Goal: Task Accomplishment & Management: Understand process/instructions

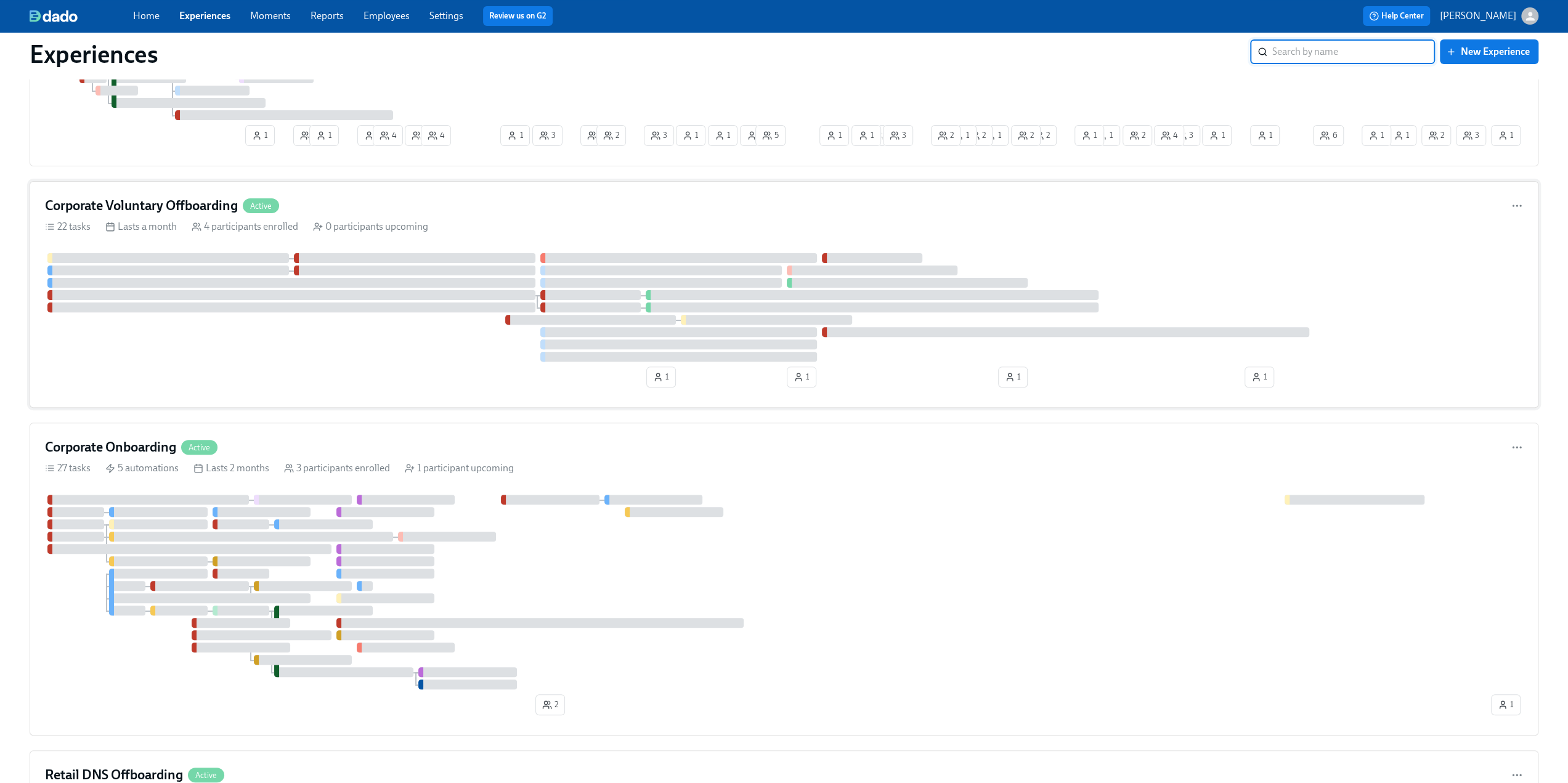
scroll to position [246, 0]
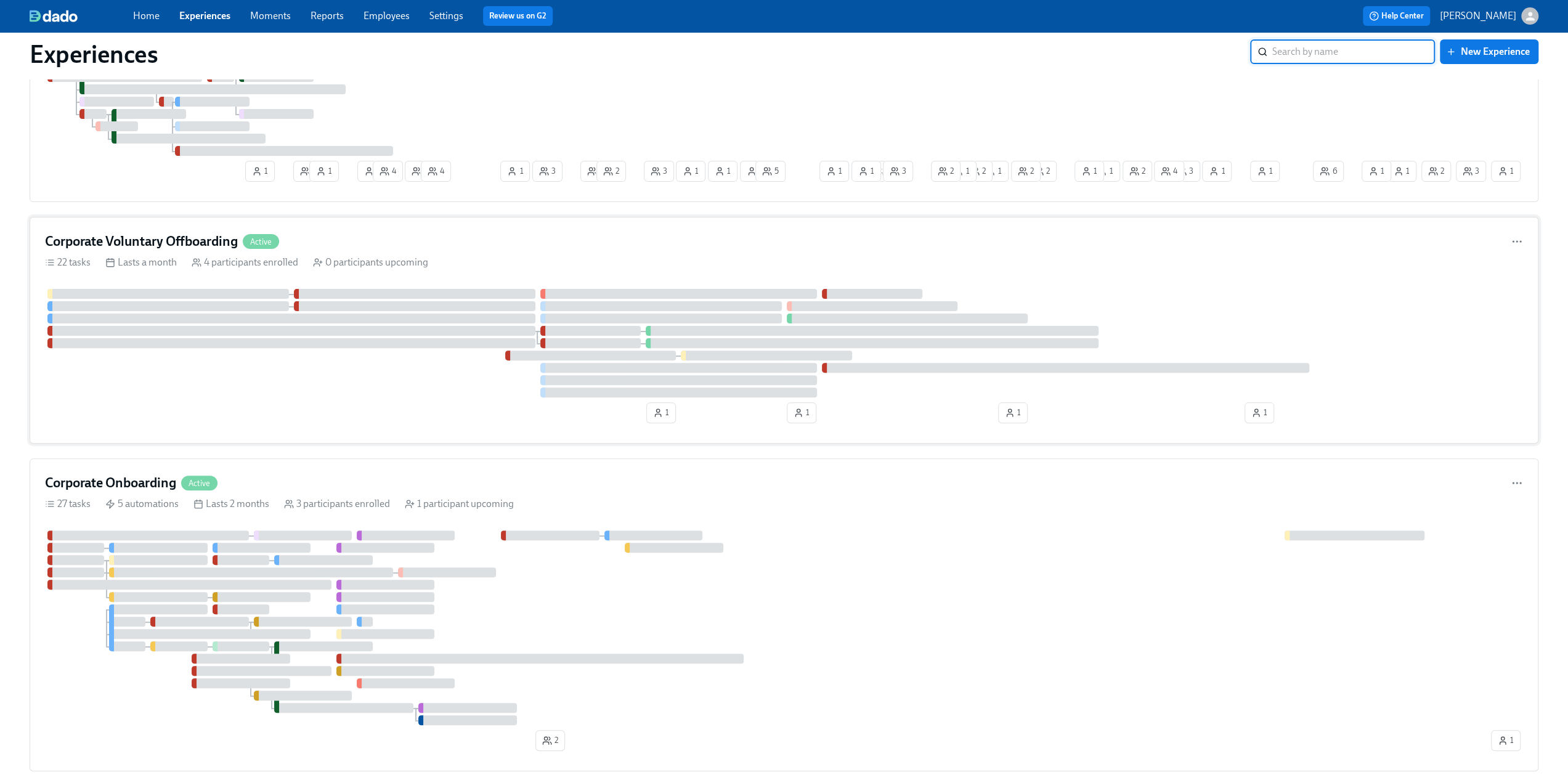
click at [202, 237] on h4 "Corporate Voluntary Offboarding" at bounding box center [142, 241] width 193 height 18
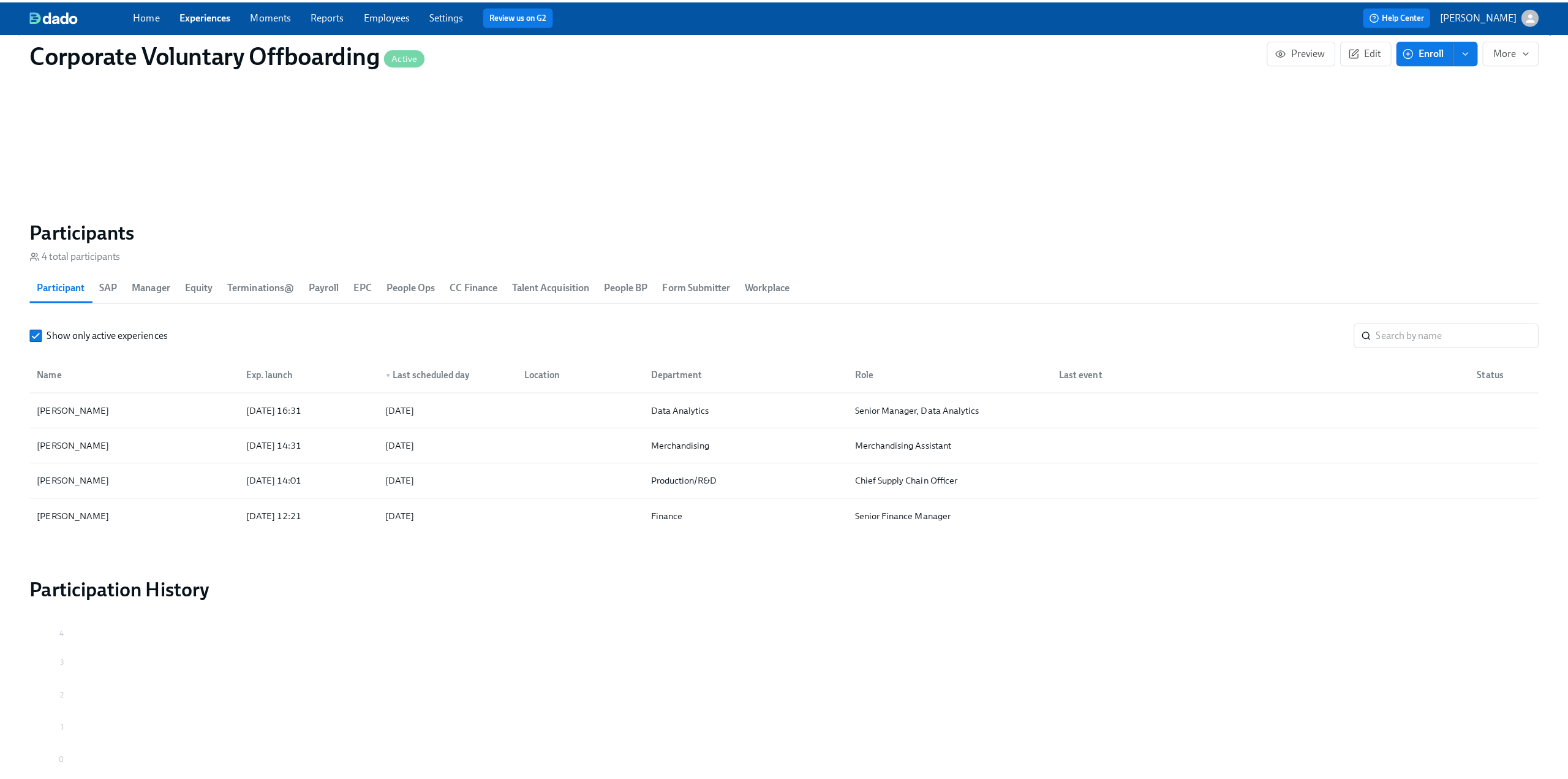
scroll to position [919, 0]
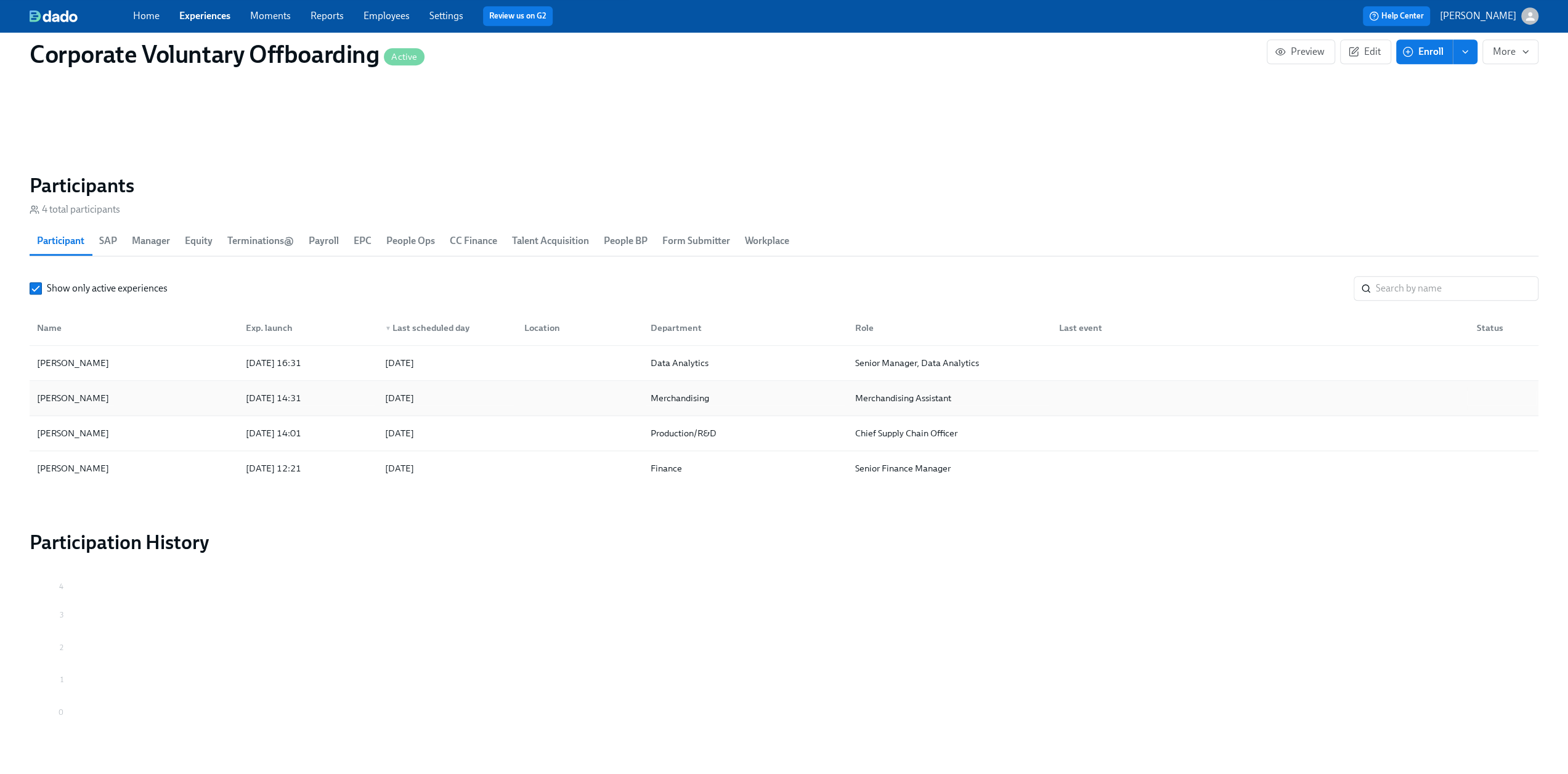
click at [131, 399] on div "[PERSON_NAME]" at bounding box center [134, 398] width 204 height 25
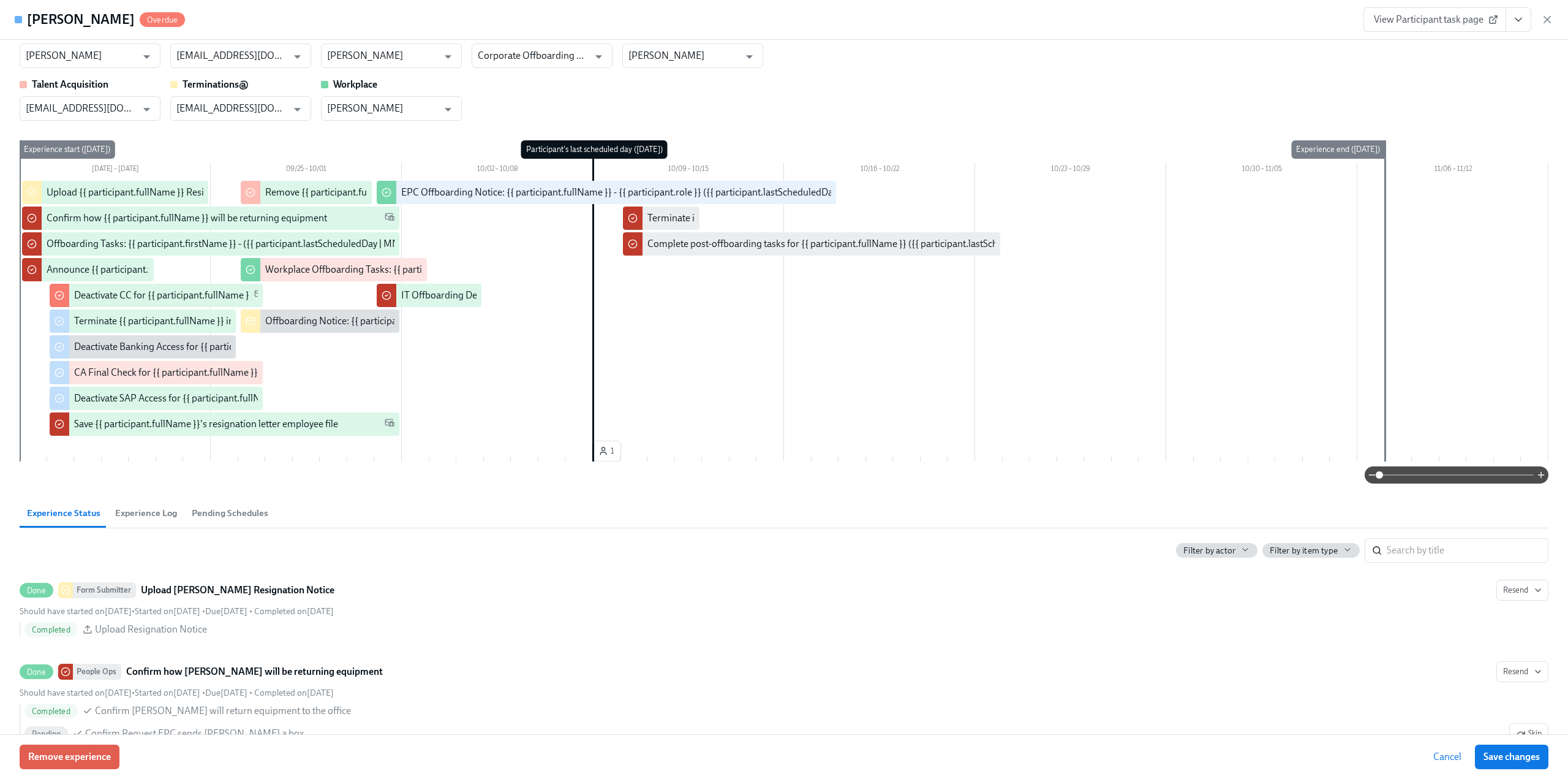
scroll to position [62, 0]
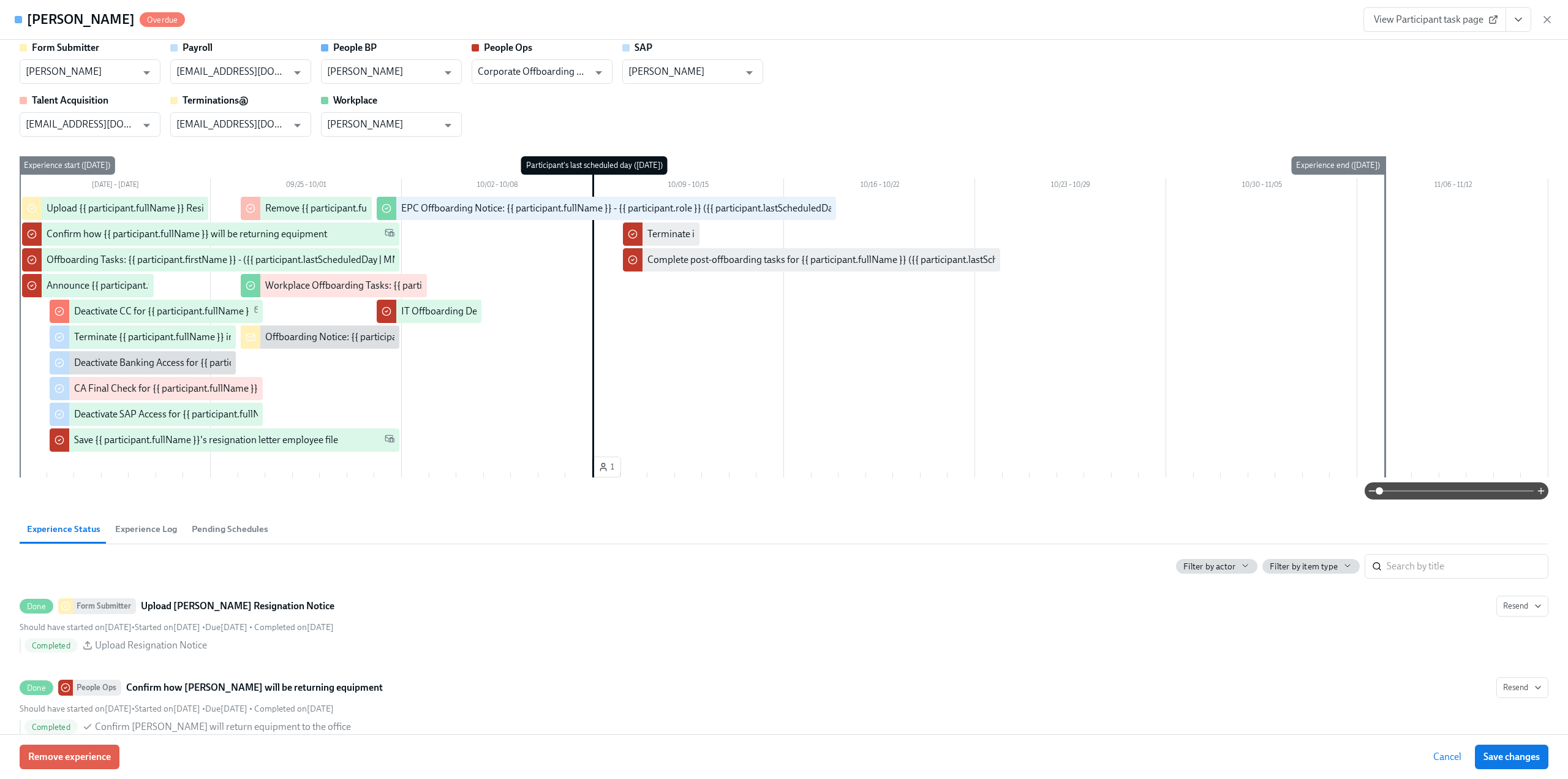
click at [783, 18] on icon "View task page" at bounding box center [1519, 20] width 6 height 3
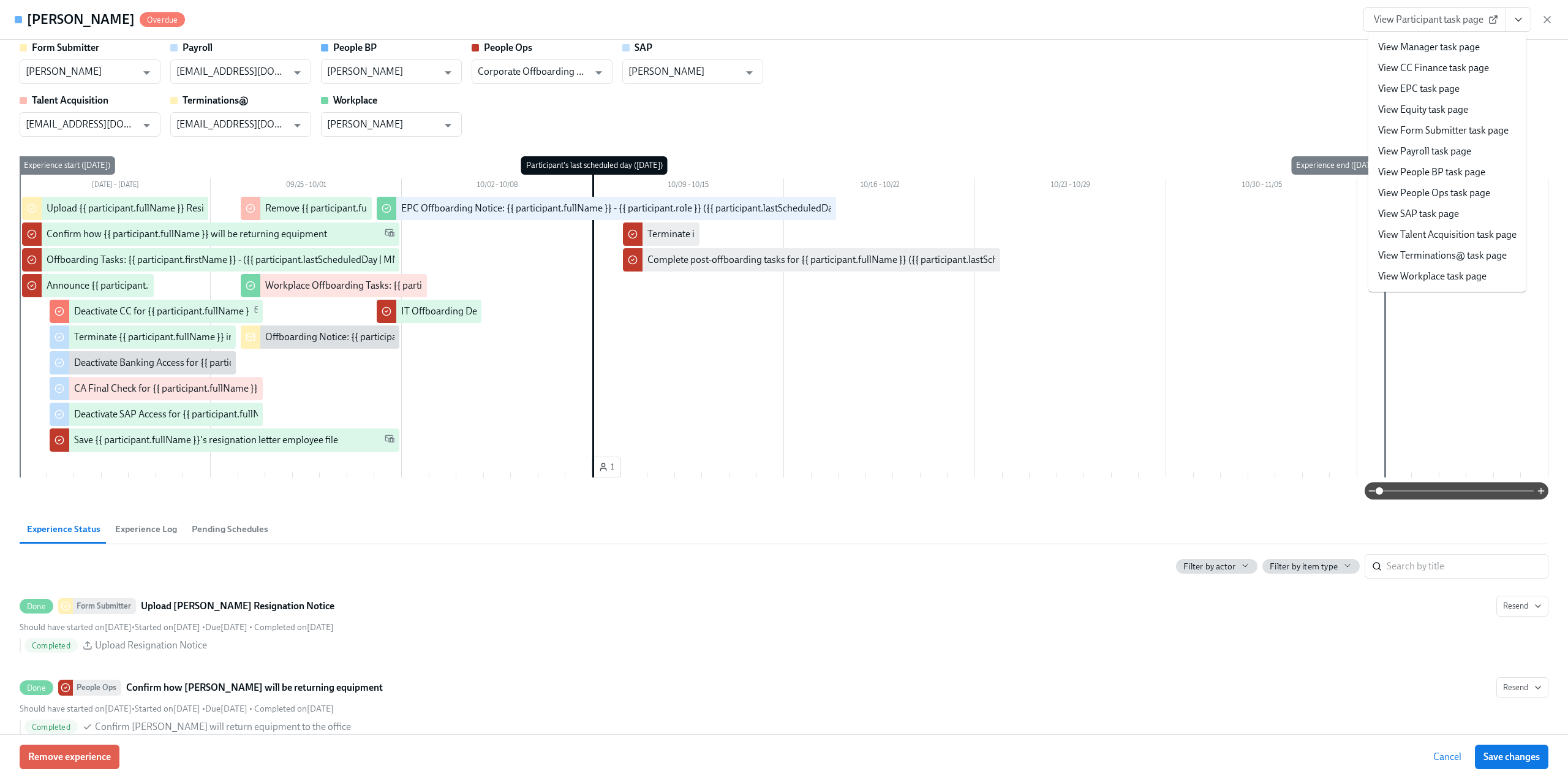
click at [783, 92] on link "View EPC task page" at bounding box center [1418, 88] width 81 height 13
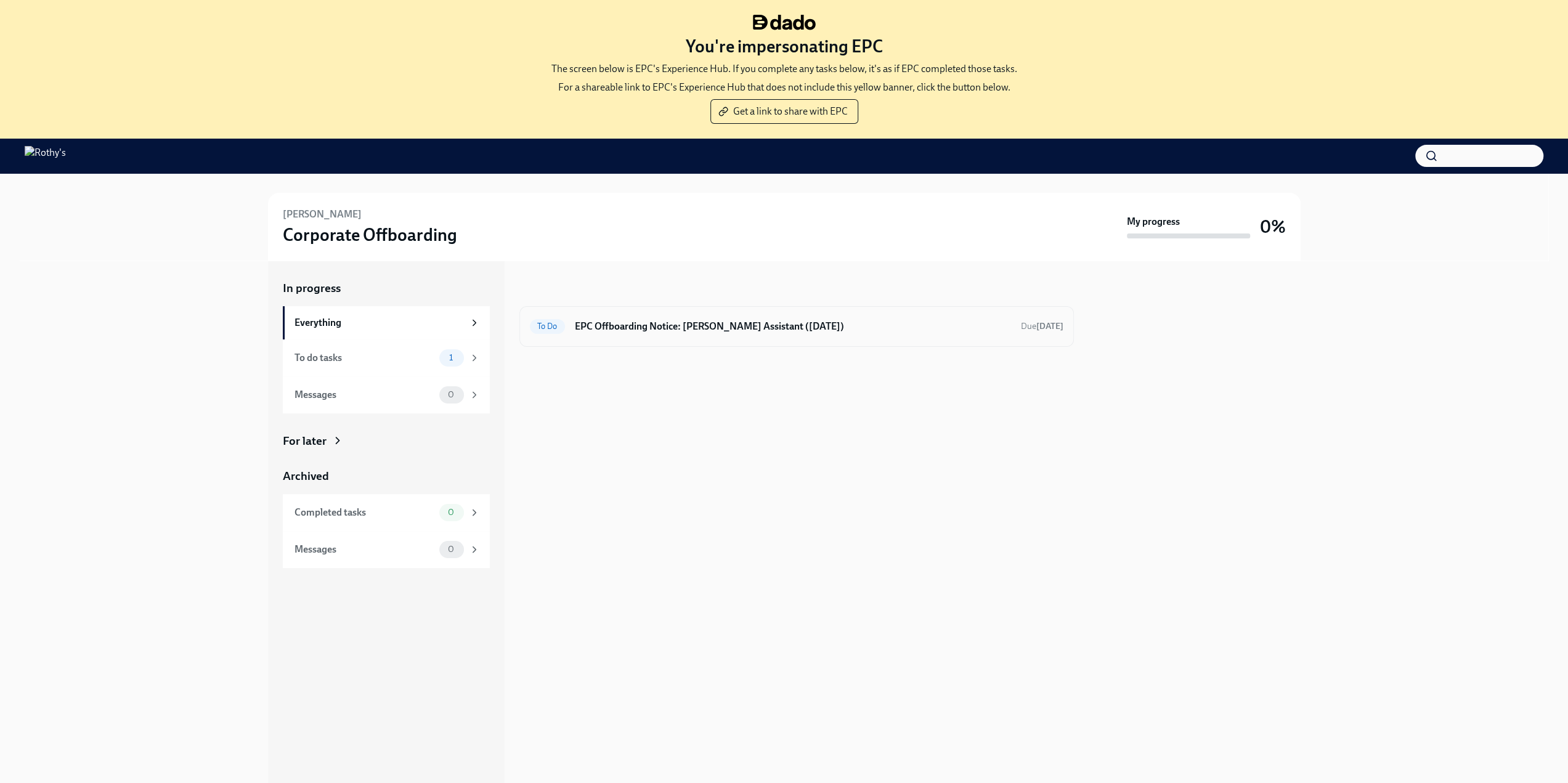
click at [797, 327] on h6 "EPC Offboarding Notice: [PERSON_NAME] Assistant ([DATE])" at bounding box center [793, 326] width 436 height 13
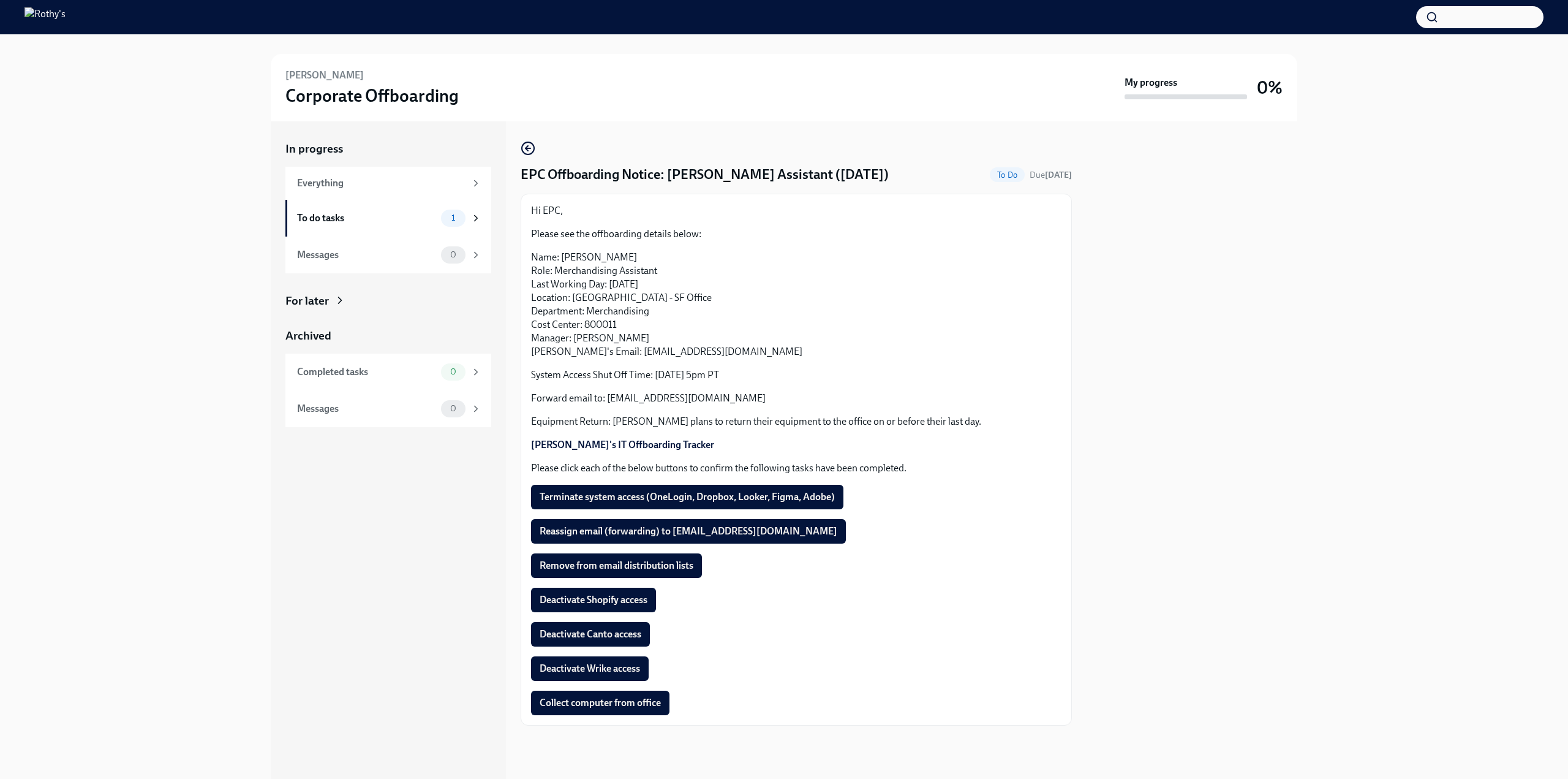
scroll to position [4, 0]
click at [889, 184] on h4 "EPC Offboarding Notice: [PERSON_NAME] Assistant ([DATE])" at bounding box center [704, 174] width 368 height 18
